Goal: Navigation & Orientation: Understand site structure

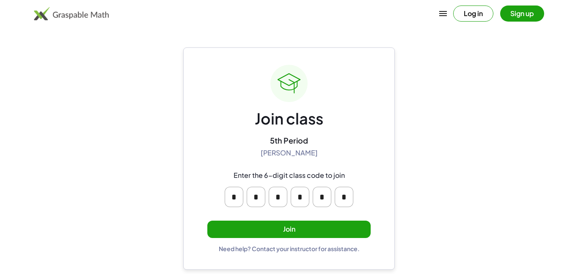
click at [327, 231] on button "Join" at bounding box center [288, 228] width 163 height 17
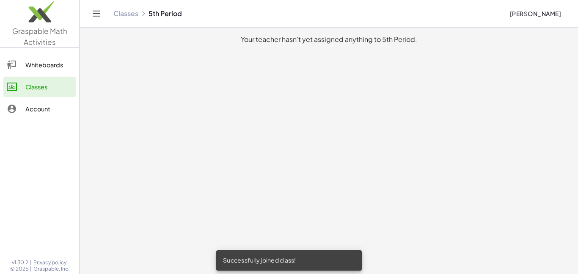
click at [50, 102] on link "Account" at bounding box center [39, 109] width 72 height 20
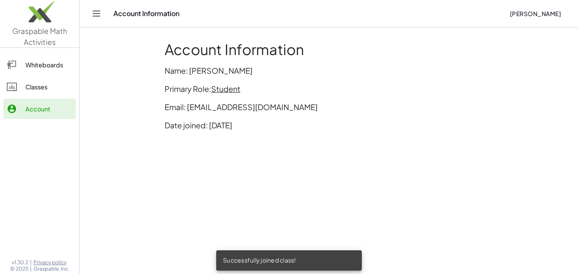
click at [52, 72] on link "Whiteboards" at bounding box center [39, 65] width 72 height 20
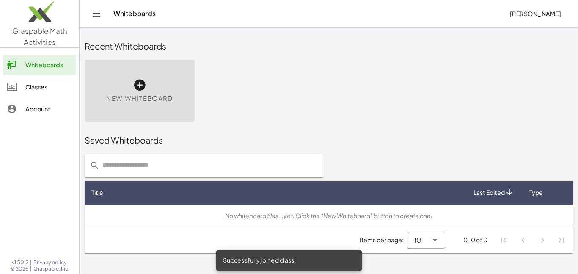
click at [52, 82] on div "Classes" at bounding box center [48, 87] width 47 height 10
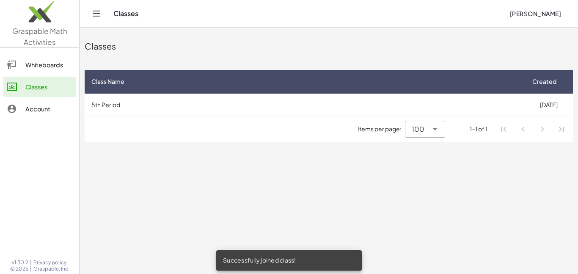
click at [50, 73] on link "Whiteboards" at bounding box center [39, 65] width 72 height 20
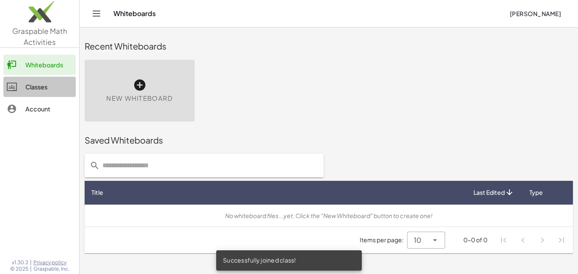
click at [52, 82] on div "Classes" at bounding box center [48, 87] width 47 height 10
